Goal: Information Seeking & Learning: Learn about a topic

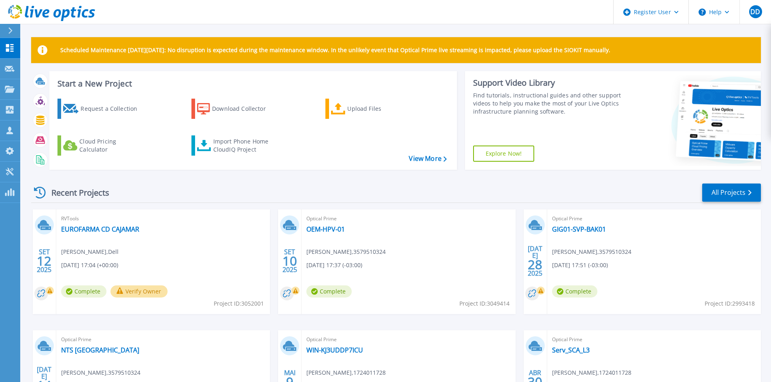
scroll to position [100, 0]
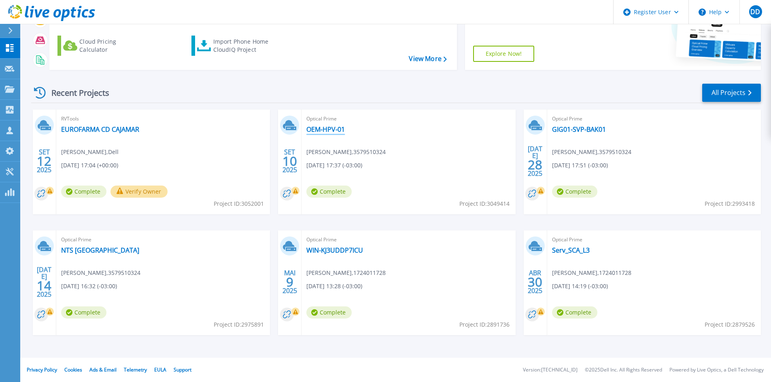
click at [332, 125] on link "OEM-HPV-01" at bounding box center [325, 129] width 38 height 8
click at [585, 130] on link "GIG01-SVP-BAK01" at bounding box center [579, 129] width 54 height 8
click at [59, 248] on div "Optical Prime NTS Brasil Jefferson Rodrigues , 3579510324 07/14/2025, 16:32 (-0…" at bounding box center [163, 283] width 214 height 105
click at [71, 250] on link "NTS Brasil" at bounding box center [100, 250] width 78 height 8
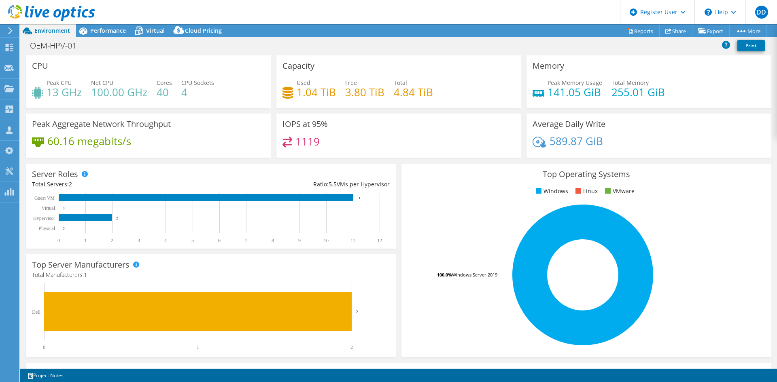
select select "USD"
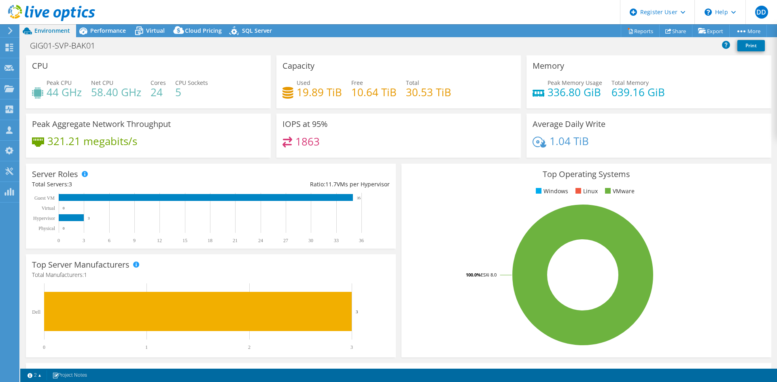
select select "USD"
click at [95, 33] on span "Performance" at bounding box center [108, 31] width 36 height 8
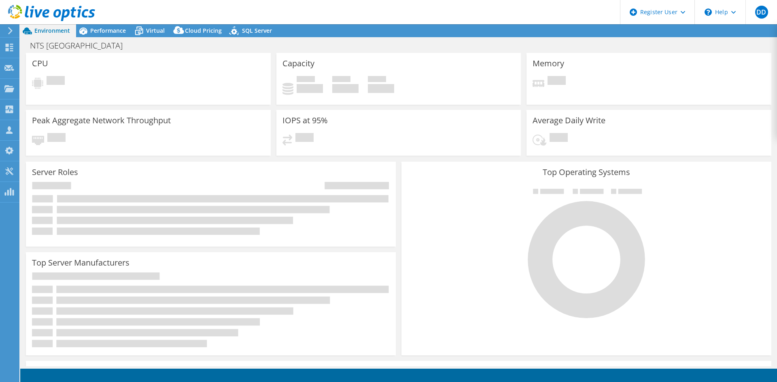
select select "USD"
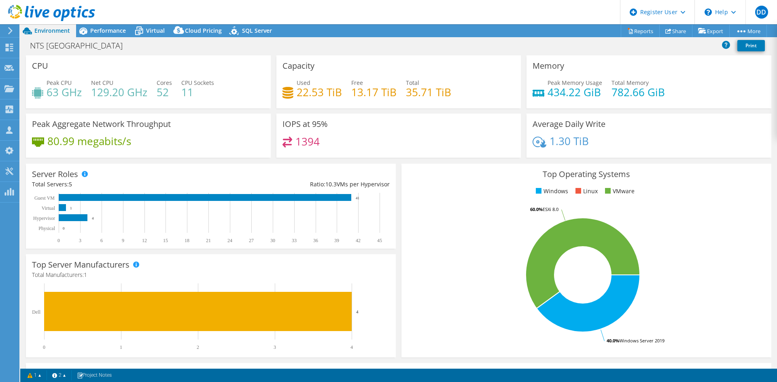
click at [109, 27] on span "Performance" at bounding box center [108, 31] width 36 height 8
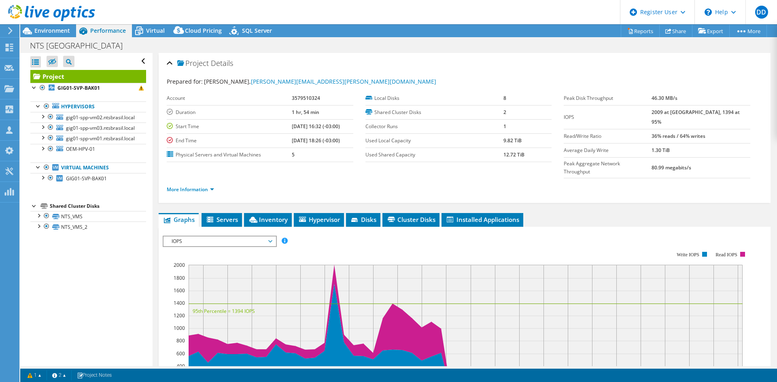
drag, startPoint x: 193, startPoint y: 223, endPoint x: 194, endPoint y: 228, distance: 5.5
click at [193, 237] on span "IOPS" at bounding box center [219, 242] width 104 height 10
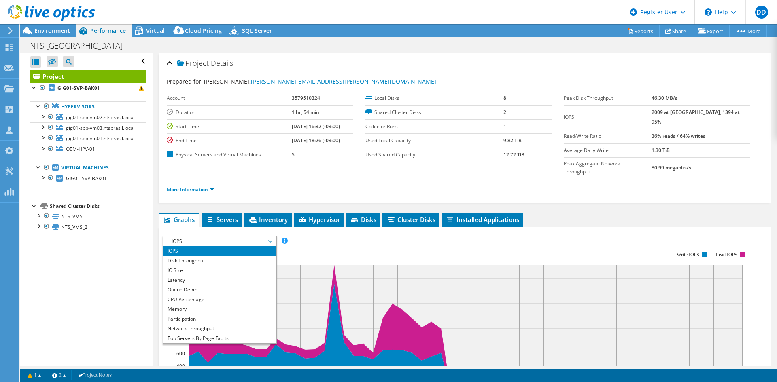
click at [199, 305] on li "Memory" at bounding box center [219, 310] width 112 height 10
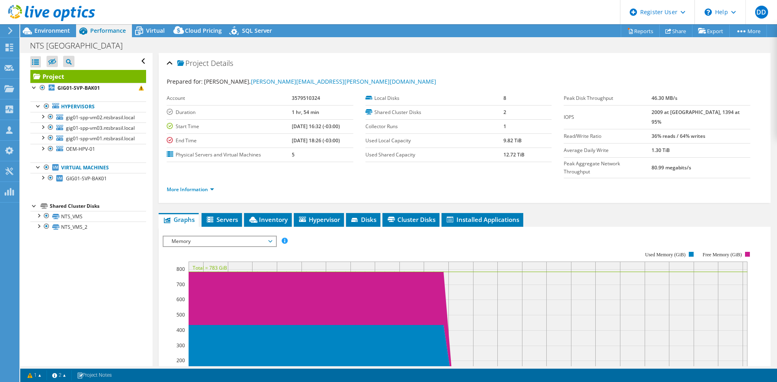
scroll to position [108, 0]
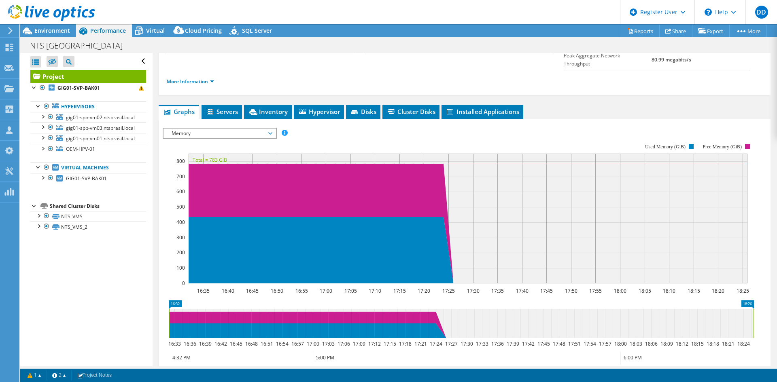
click at [57, 28] on span "Environment" at bounding box center [52, 31] width 36 height 8
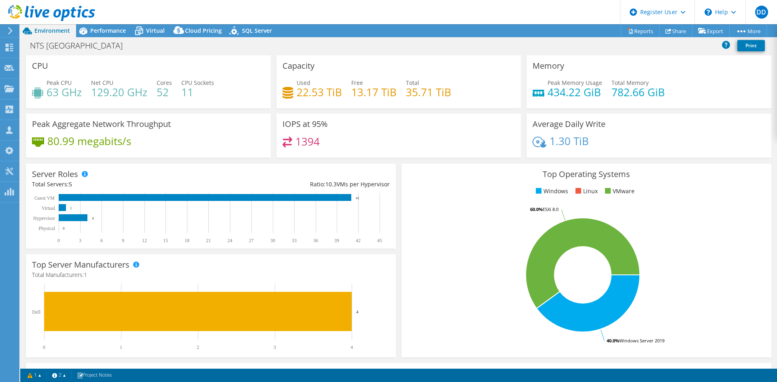
click at [99, 27] on span "Performance" at bounding box center [108, 31] width 36 height 8
